Goal: Transaction & Acquisition: Download file/media

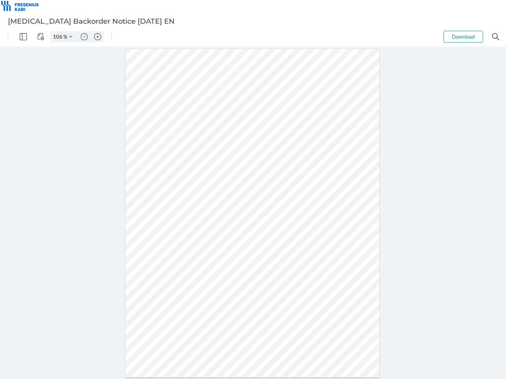
click at [23, 37] on img "Panel" at bounding box center [23, 36] width 7 height 7
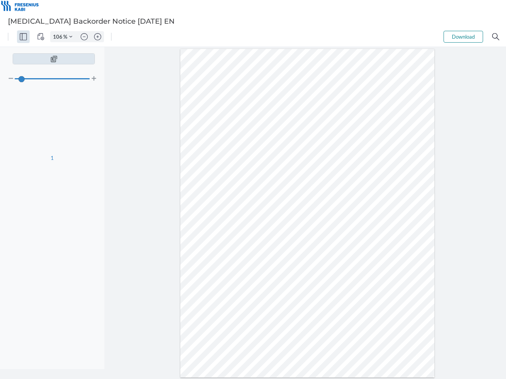
click at [41, 37] on img "View Controls" at bounding box center [40, 36] width 7 height 7
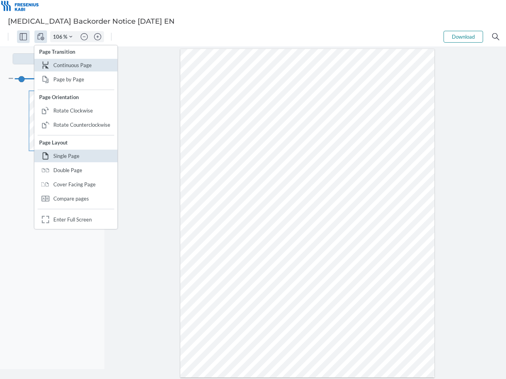
click at [59, 37] on input "106" at bounding box center [57, 36] width 13 height 7
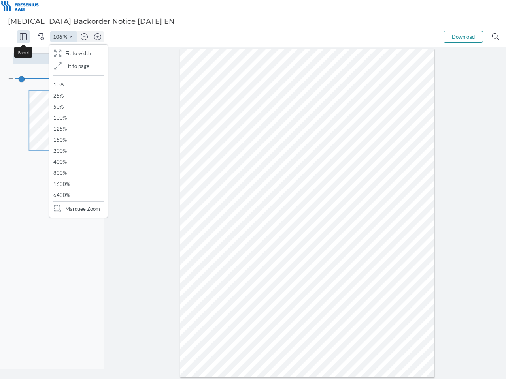
click at [71, 37] on img "Zoom Controls" at bounding box center [70, 36] width 3 height 3
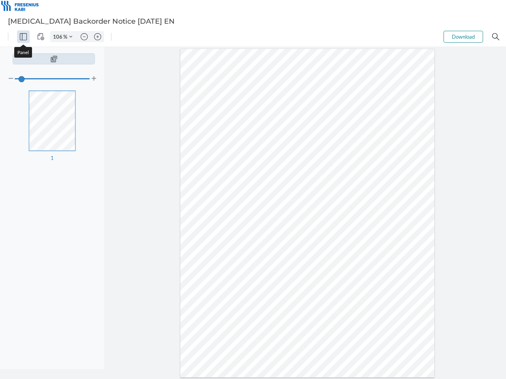
click at [84, 37] on img "Zoom out" at bounding box center [84, 36] width 7 height 7
click at [98, 37] on img "Zoom in" at bounding box center [97, 36] width 7 height 7
type input "106"
click at [463, 37] on button "Download" at bounding box center [463, 37] width 40 height 12
click at [496, 37] on img "Search" at bounding box center [495, 36] width 7 height 7
